Goal: Task Accomplishment & Management: Manage account settings

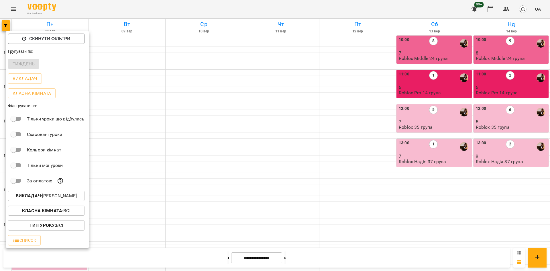
click at [66, 198] on p "Викладач : [PERSON_NAME]" at bounding box center [46, 195] width 61 height 7
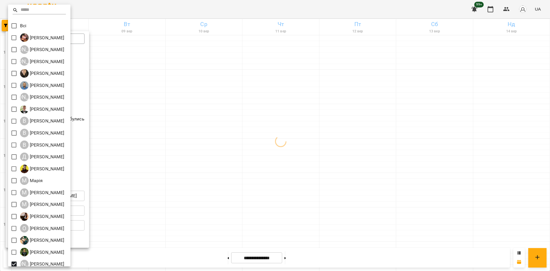
click at [230, 123] on div at bounding box center [275, 135] width 550 height 271
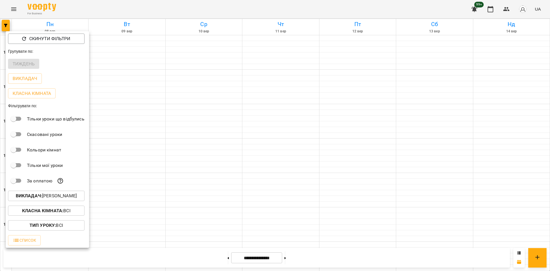
drag, startPoint x: 259, startPoint y: 120, endPoint x: 244, endPoint y: 123, distance: 15.7
click at [259, 121] on div at bounding box center [275, 135] width 550 height 271
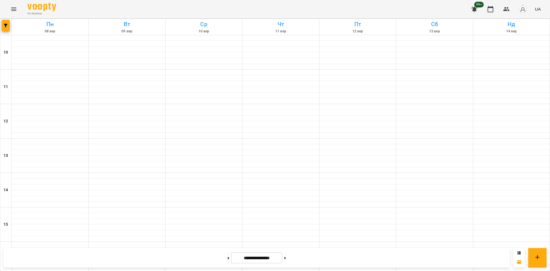
scroll to position [229, 0]
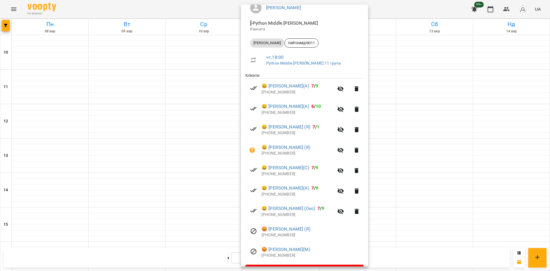
scroll to position [57, 0]
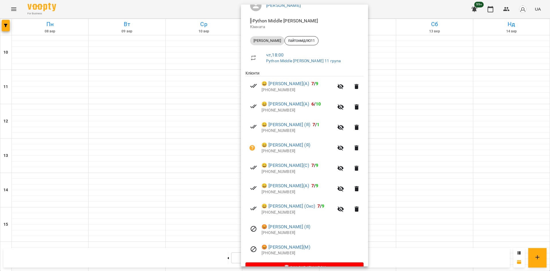
click at [209, 228] on div at bounding box center [275, 135] width 550 height 271
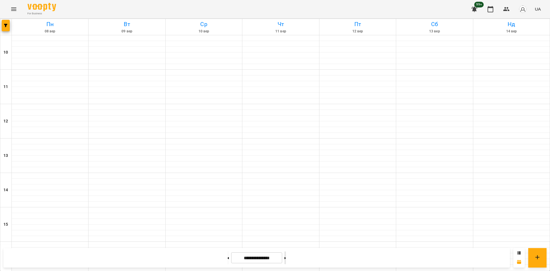
click at [286, 256] on button at bounding box center [285, 257] width 1 height 13
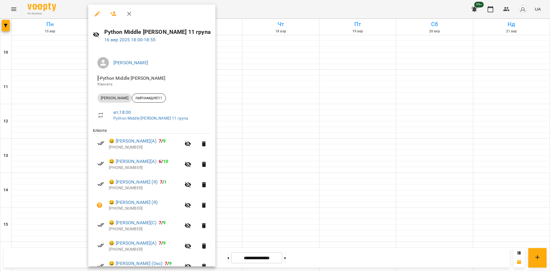
click at [287, 97] on div at bounding box center [275, 135] width 550 height 271
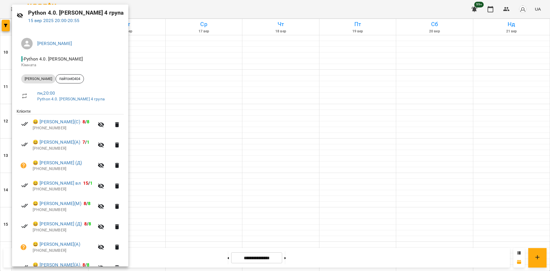
scroll to position [18, 0]
click at [217, 162] on div at bounding box center [275, 135] width 550 height 271
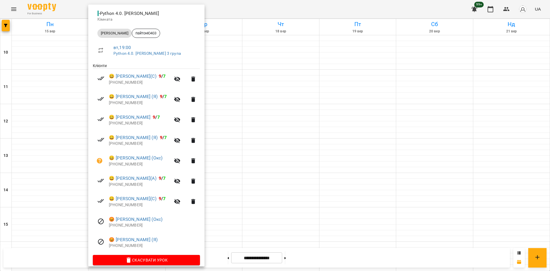
scroll to position [71, 0]
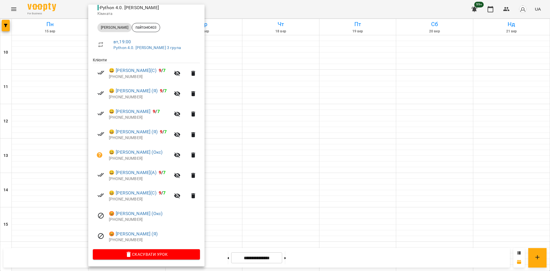
click at [287, 103] on div at bounding box center [275, 135] width 550 height 271
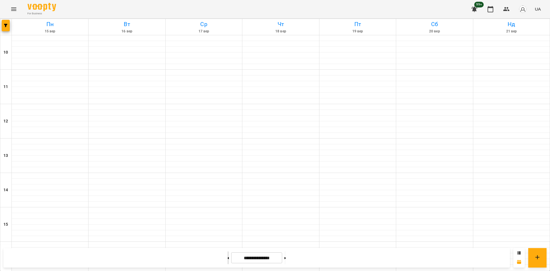
click at [228, 255] on button at bounding box center [228, 257] width 1 height 13
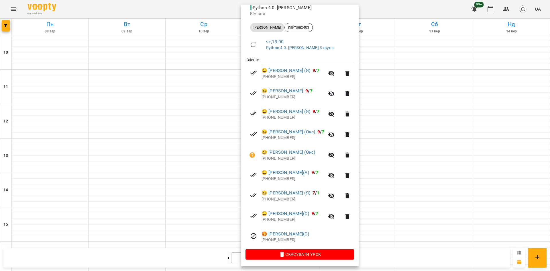
click at [130, 136] on div at bounding box center [275, 135] width 550 height 271
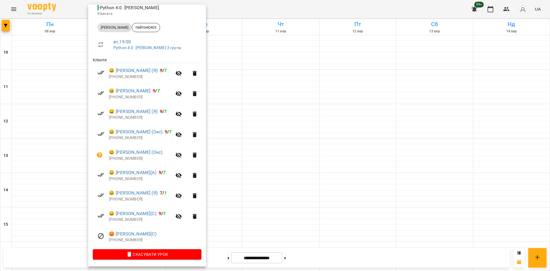
click at [315, 241] on div at bounding box center [275, 135] width 550 height 271
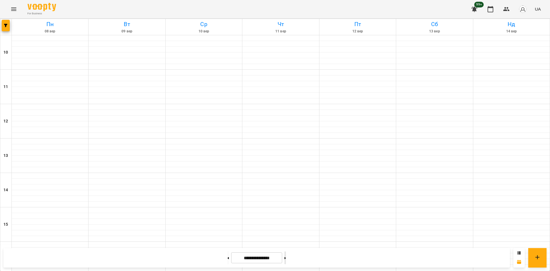
click at [286, 255] on button at bounding box center [285, 257] width 1 height 13
click at [4, 24] on icon "button" at bounding box center [5, 25] width 3 height 3
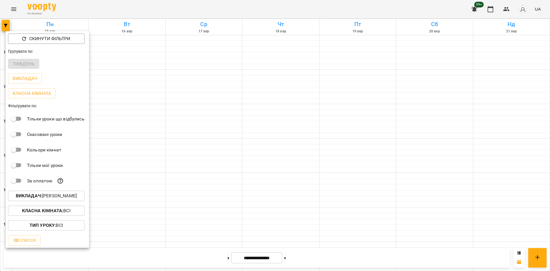
click at [55, 198] on p "Викладач : [PERSON_NAME]" at bounding box center [46, 195] width 61 height 7
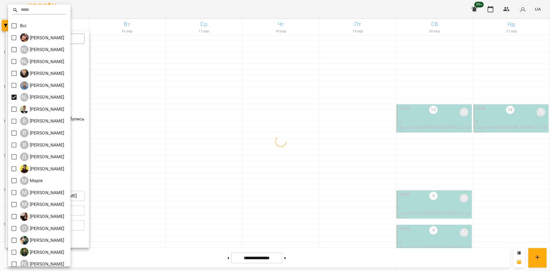
click at [204, 226] on div at bounding box center [275, 135] width 550 height 271
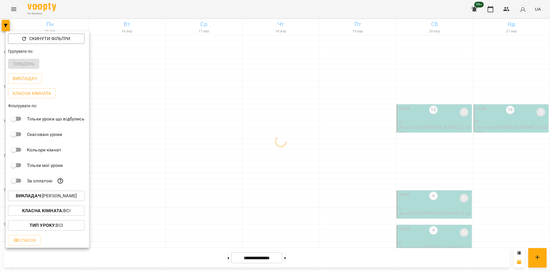
click at [199, 174] on div at bounding box center [275, 135] width 550 height 271
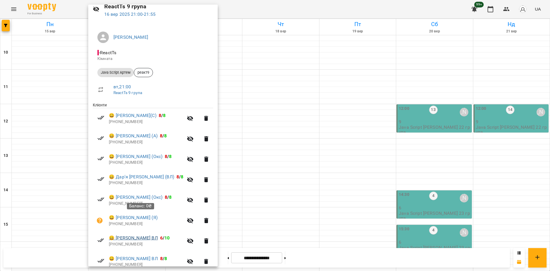
scroll to position [0, 0]
